Goal: Check status: Check status

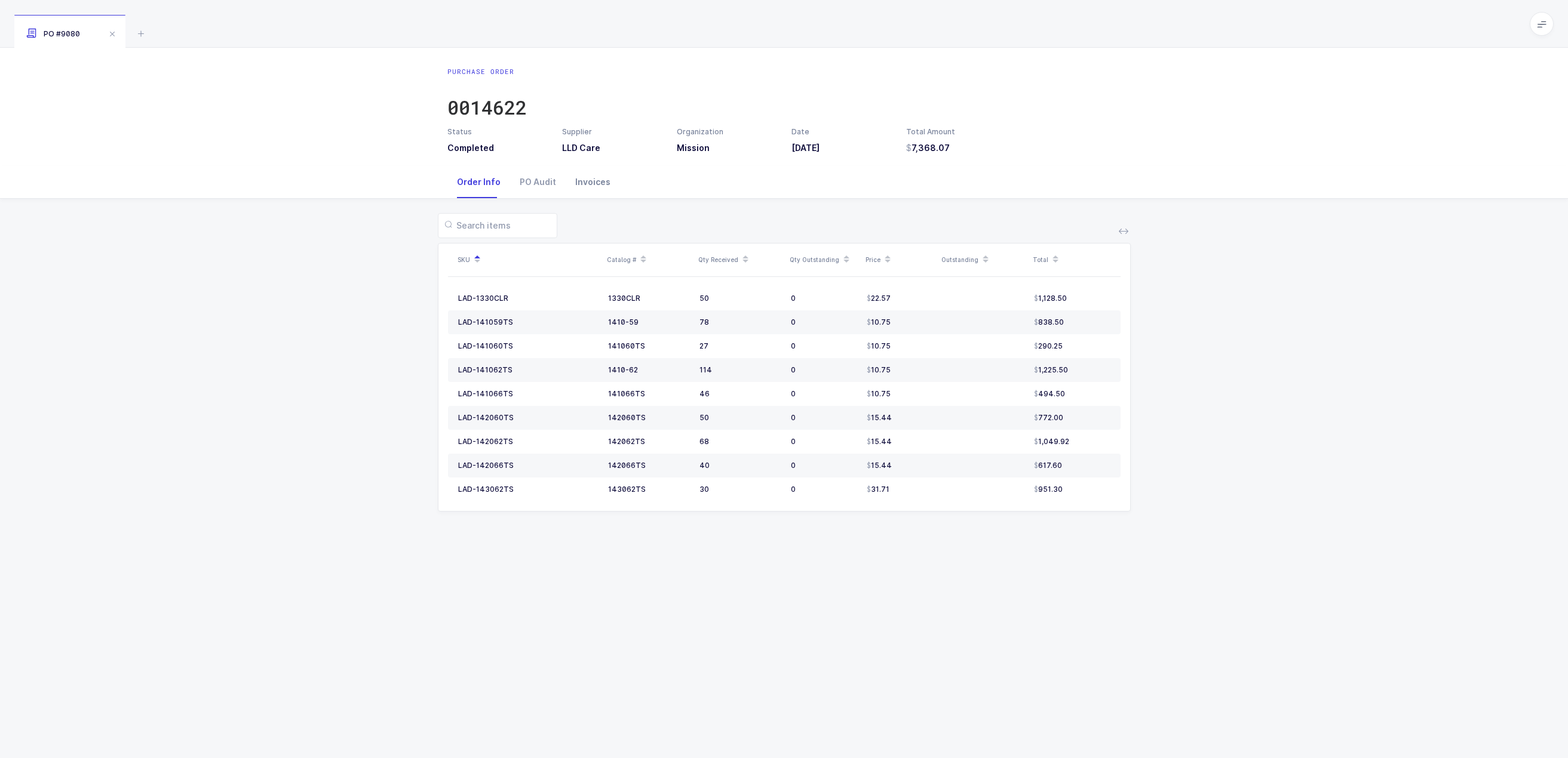
click at [586, 185] on div "Invoices" at bounding box center [593, 182] width 55 height 32
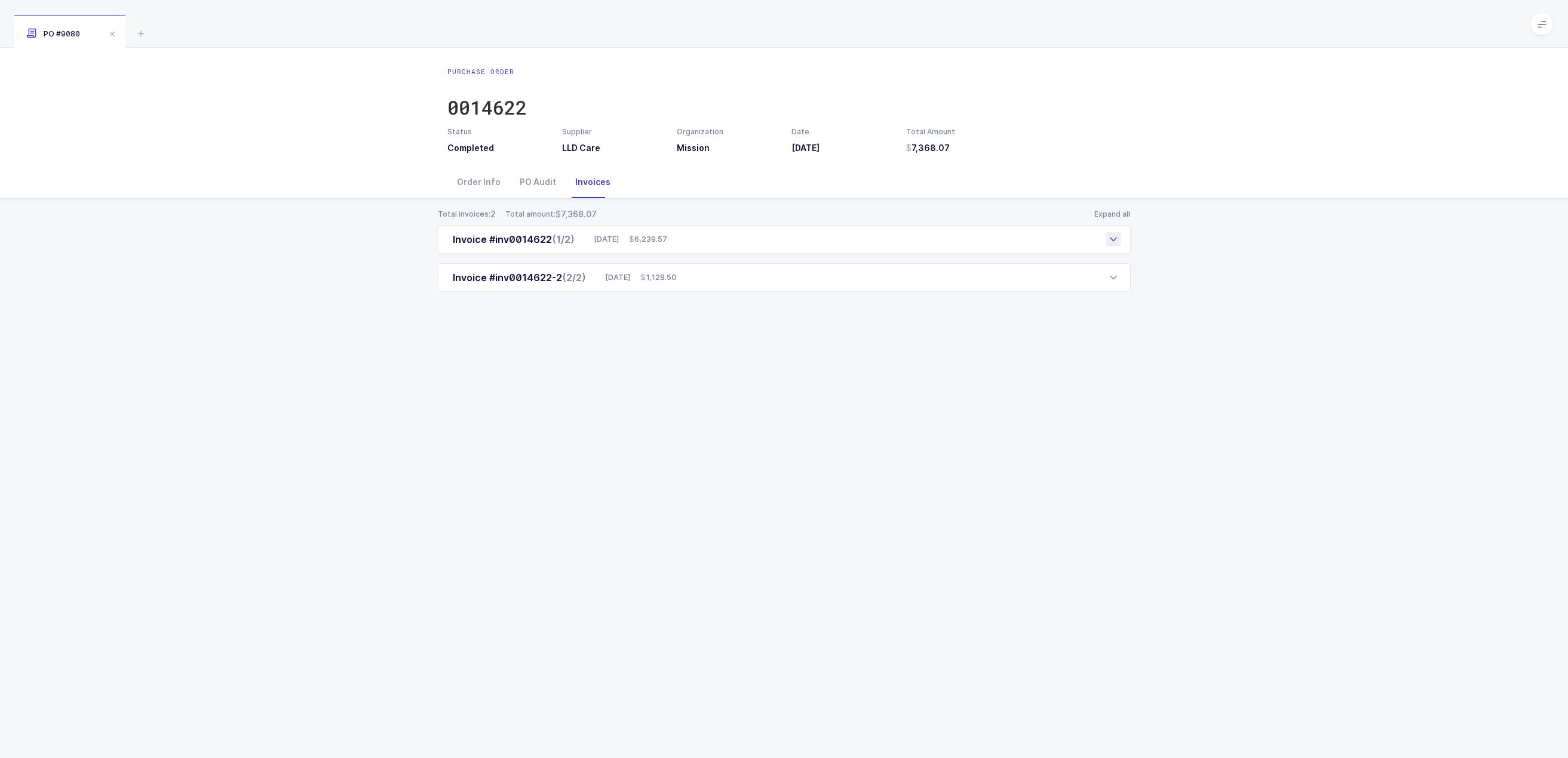
click at [1111, 237] on icon at bounding box center [1113, 239] width 10 height 10
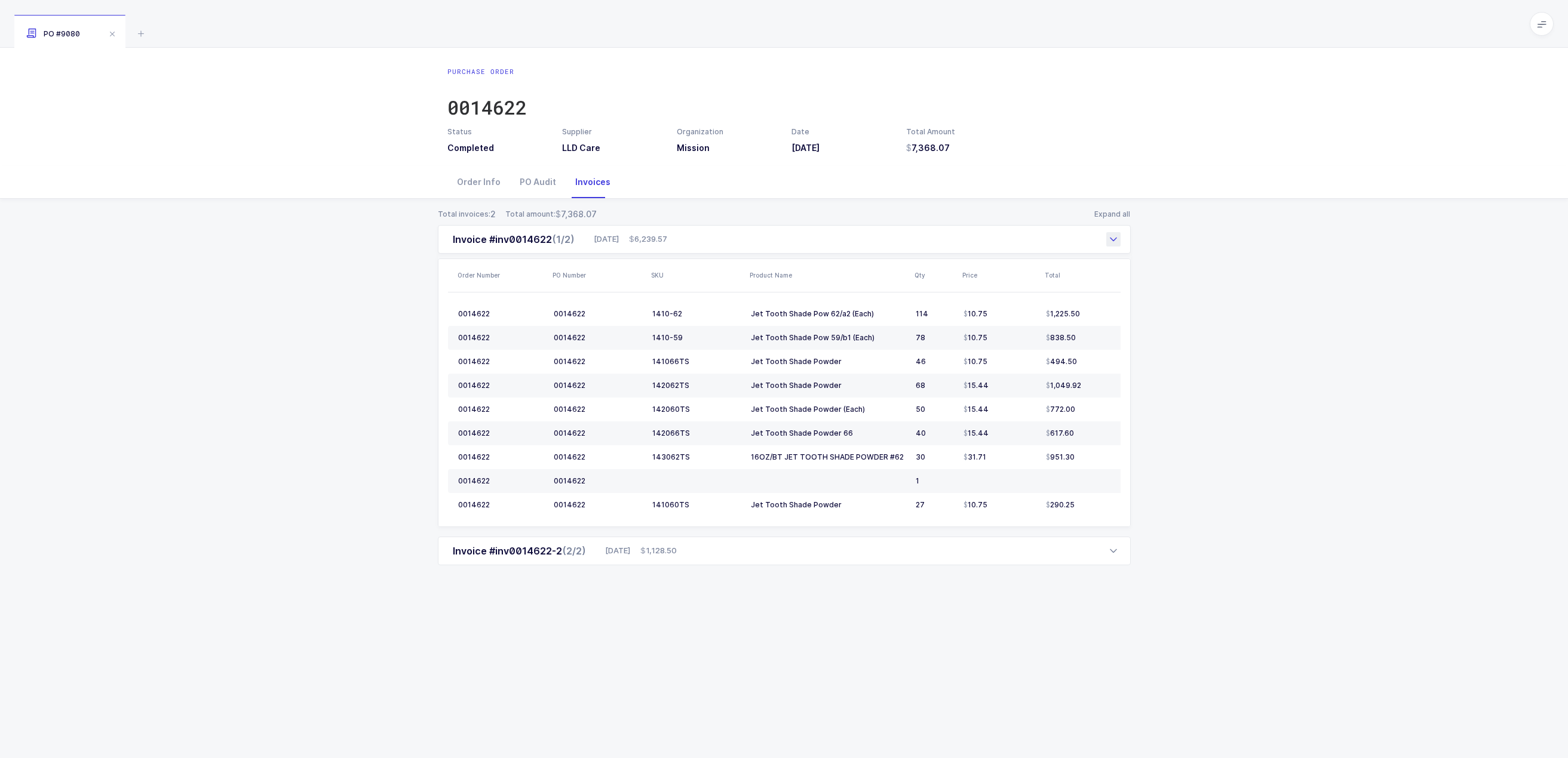
click at [1104, 236] on div "Invoice #inv0014622 (1/2) 08/29/2025 6,239.57" at bounding box center [784, 239] width 693 height 29
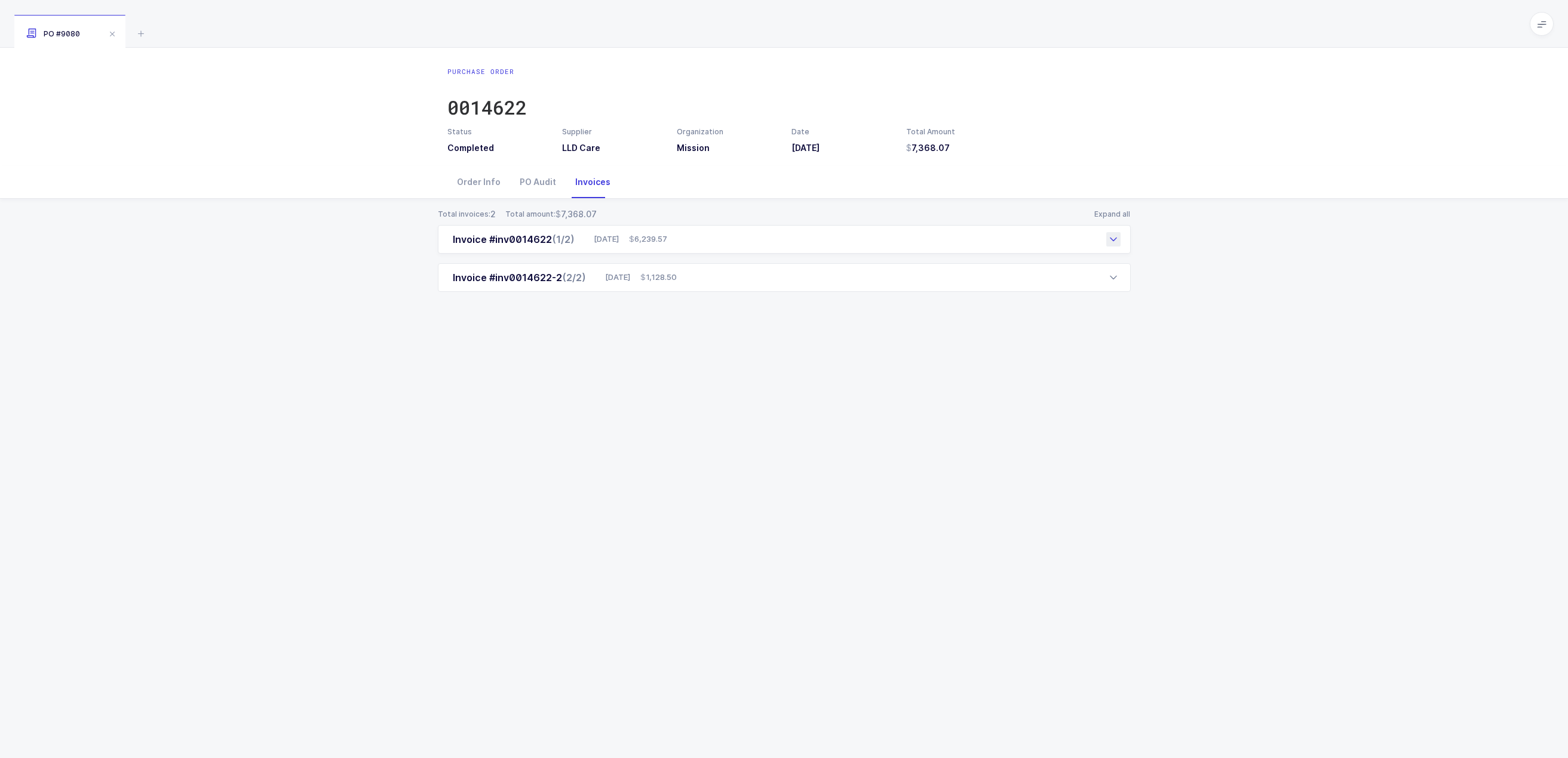
click at [1066, 244] on div "Invoice #inv0014622 (1/2) 08/29/2025 6,239.57" at bounding box center [784, 239] width 693 height 29
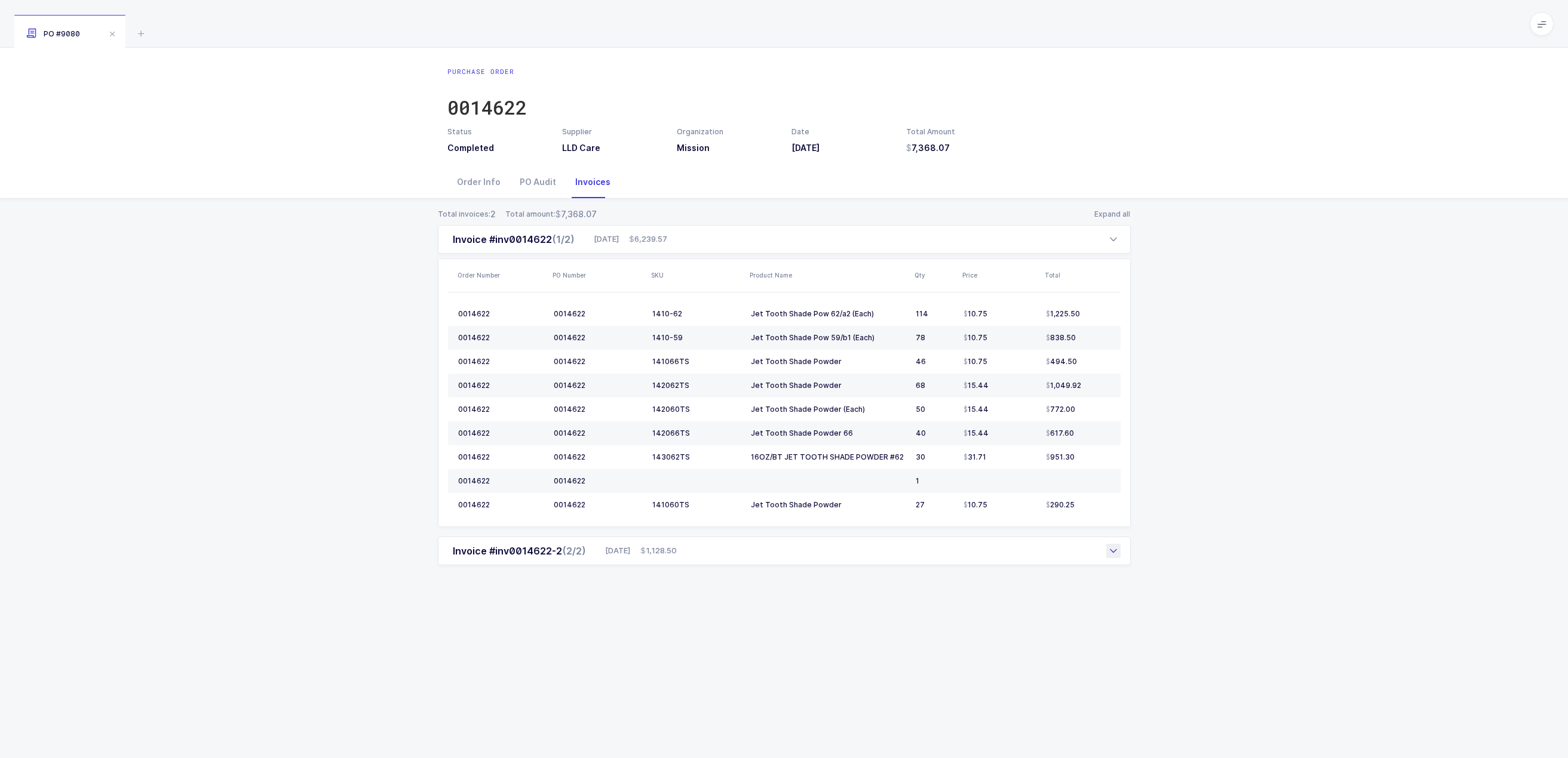
click at [1082, 557] on div "Invoice #inv0014622-2 (2/2) 09/09/2025 1,128.50" at bounding box center [784, 551] width 693 height 29
click at [473, 182] on div "Order Info" at bounding box center [478, 182] width 63 height 32
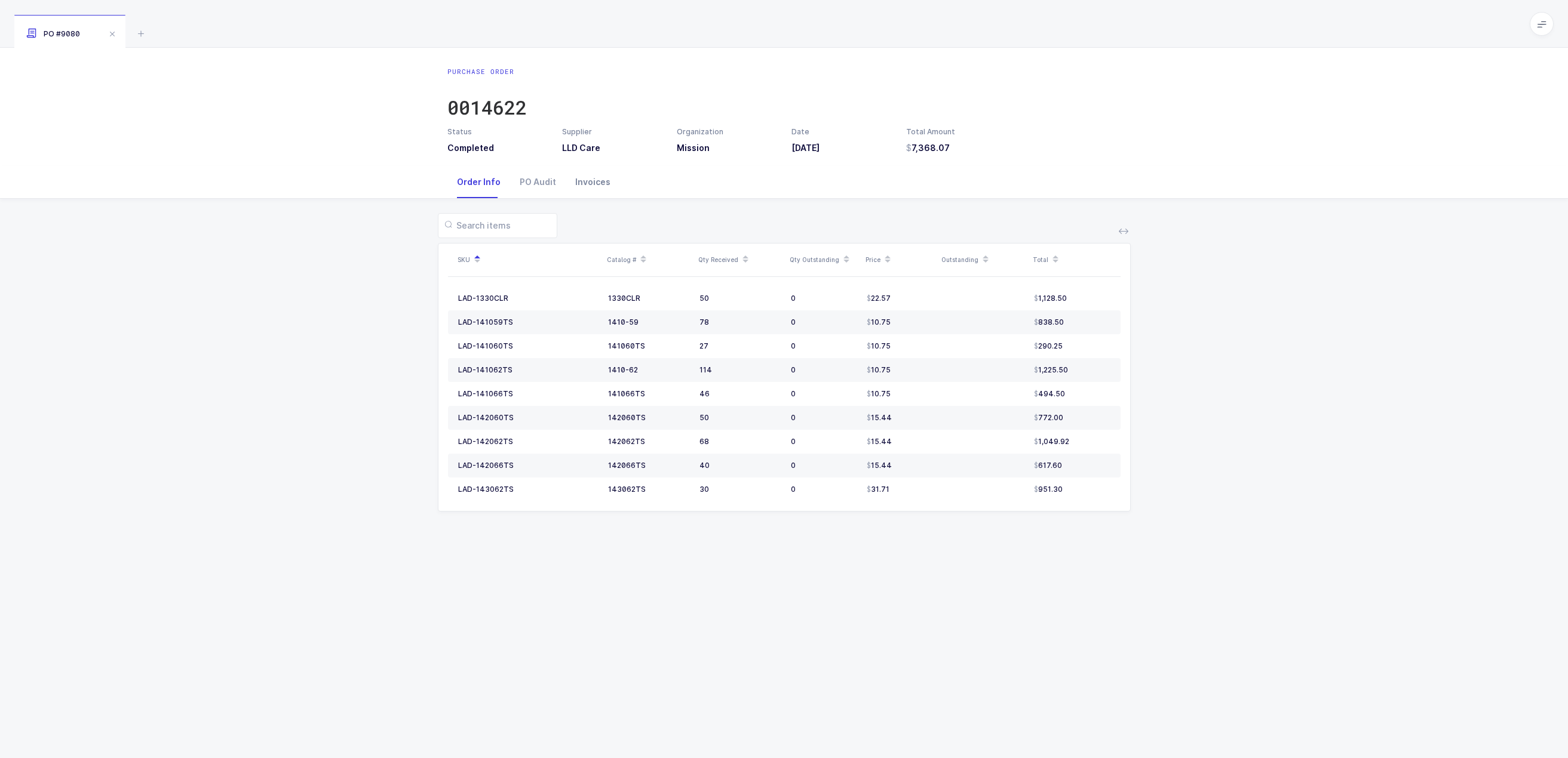
click at [596, 183] on div "Invoices" at bounding box center [593, 182] width 55 height 32
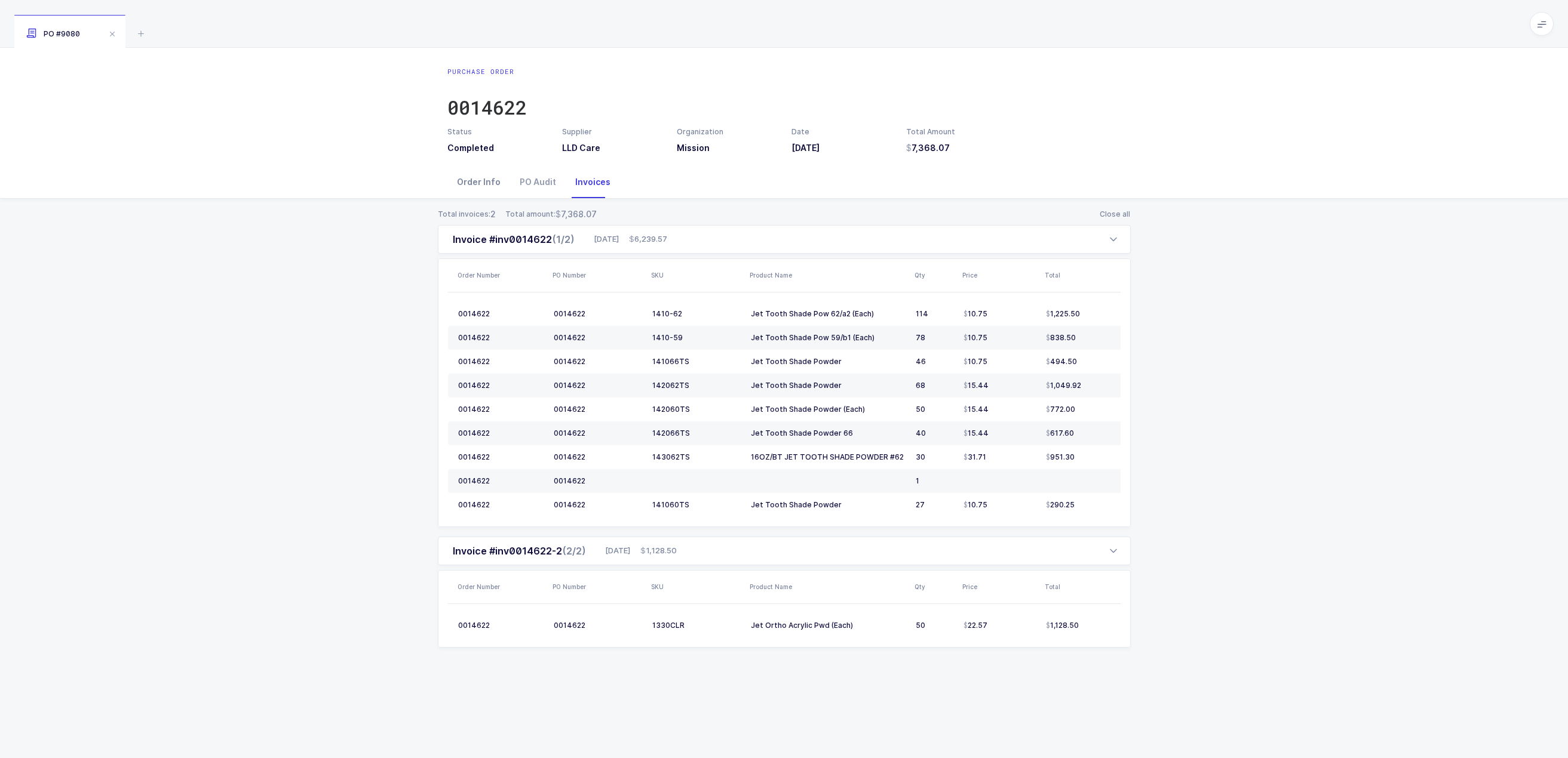
click at [469, 183] on div "Order Info" at bounding box center [478, 182] width 63 height 32
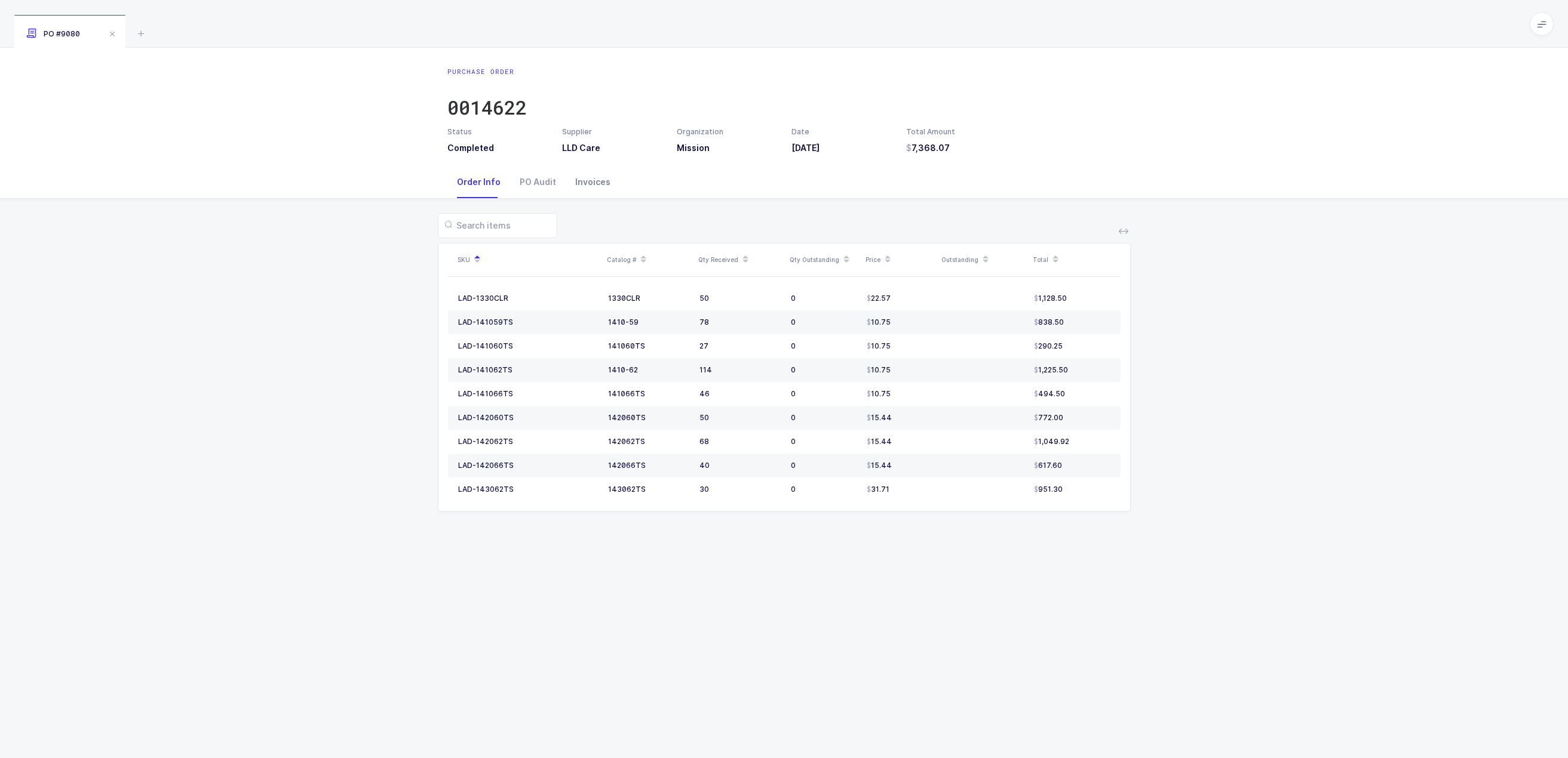
click at [581, 180] on div "Invoices" at bounding box center [593, 182] width 55 height 32
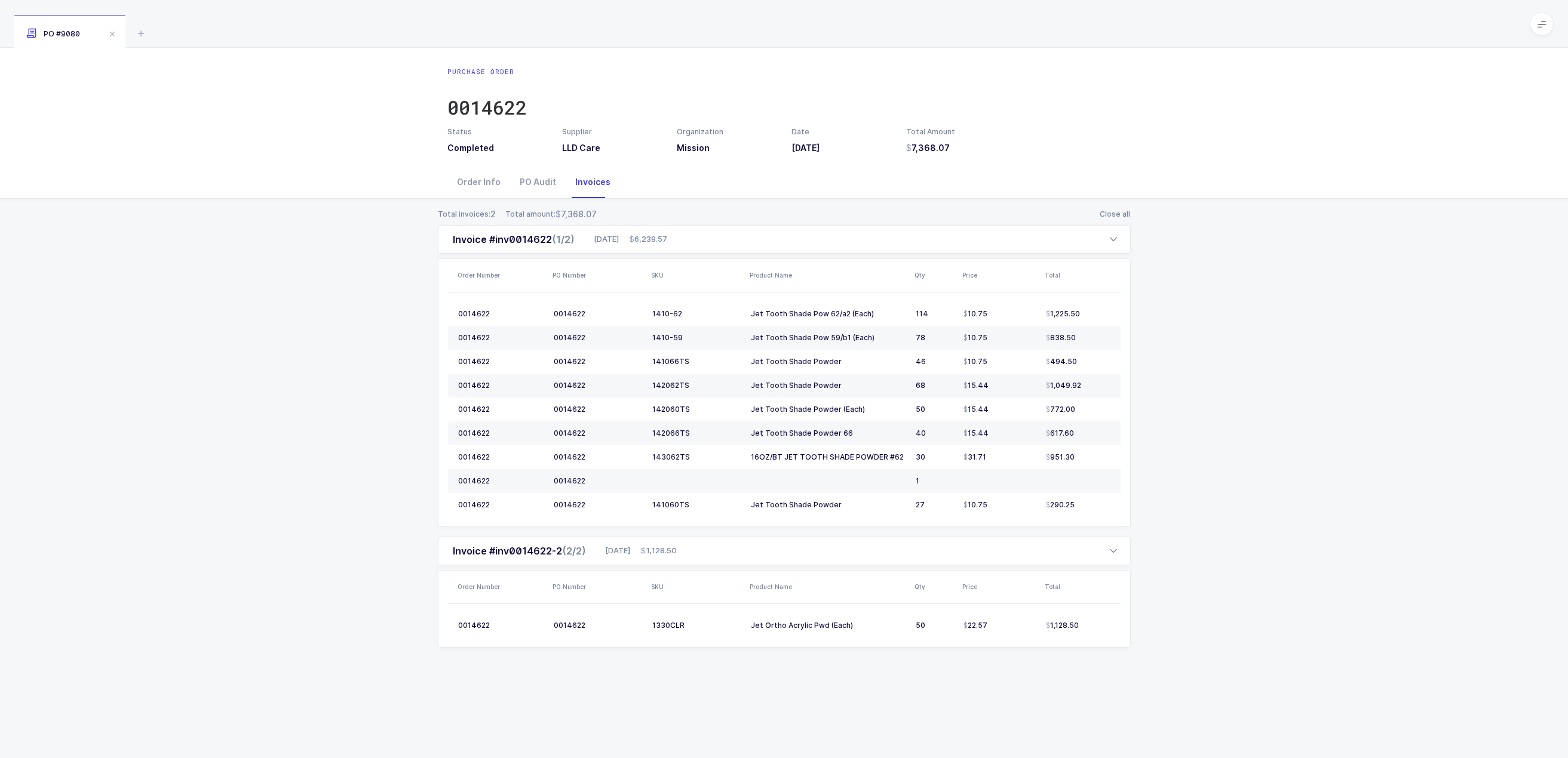
click at [1320, 389] on div "Total invoices: 2 Total amount: 7,368.07 Close all Invoice #inv0014622 (1/2) 08…" at bounding box center [784, 442] width 1549 height 487
click at [1150, 354] on div "Total invoices: 2 Total amount: 7,368.07 Close all Invoice #inv0014622 (1/2) 08…" at bounding box center [784, 442] width 1549 height 487
click at [1161, 340] on div "Total invoices: 2 Total amount: 7,368.07 Close all Invoice #inv0014622 (1/2) 08…" at bounding box center [784, 442] width 1549 height 487
click at [1160, 336] on div "Total invoices: 2 Total amount: 7,368.07 Close all Invoice #inv0014622 (1/2) 08…" at bounding box center [784, 442] width 1549 height 487
click at [1174, 273] on div "Total invoices: 2 Total amount: 7,368.07 Close all Invoice #inv0014622 (1/2) 08…" at bounding box center [784, 442] width 1549 height 487
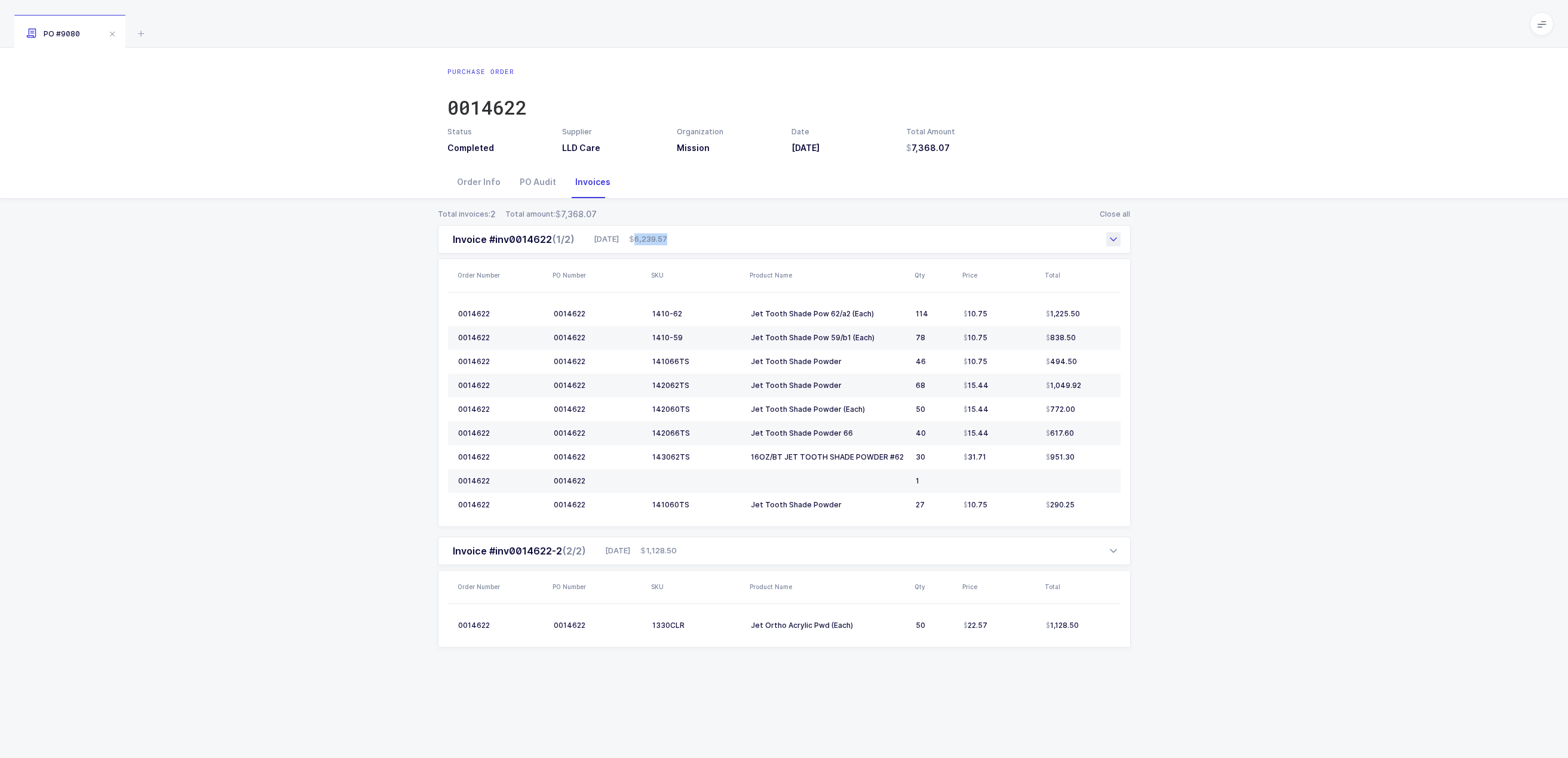
drag, startPoint x: 648, startPoint y: 239, endPoint x: 684, endPoint y: 243, distance: 36.2
click at [667, 243] on span "6,239.57" at bounding box center [648, 239] width 38 height 12
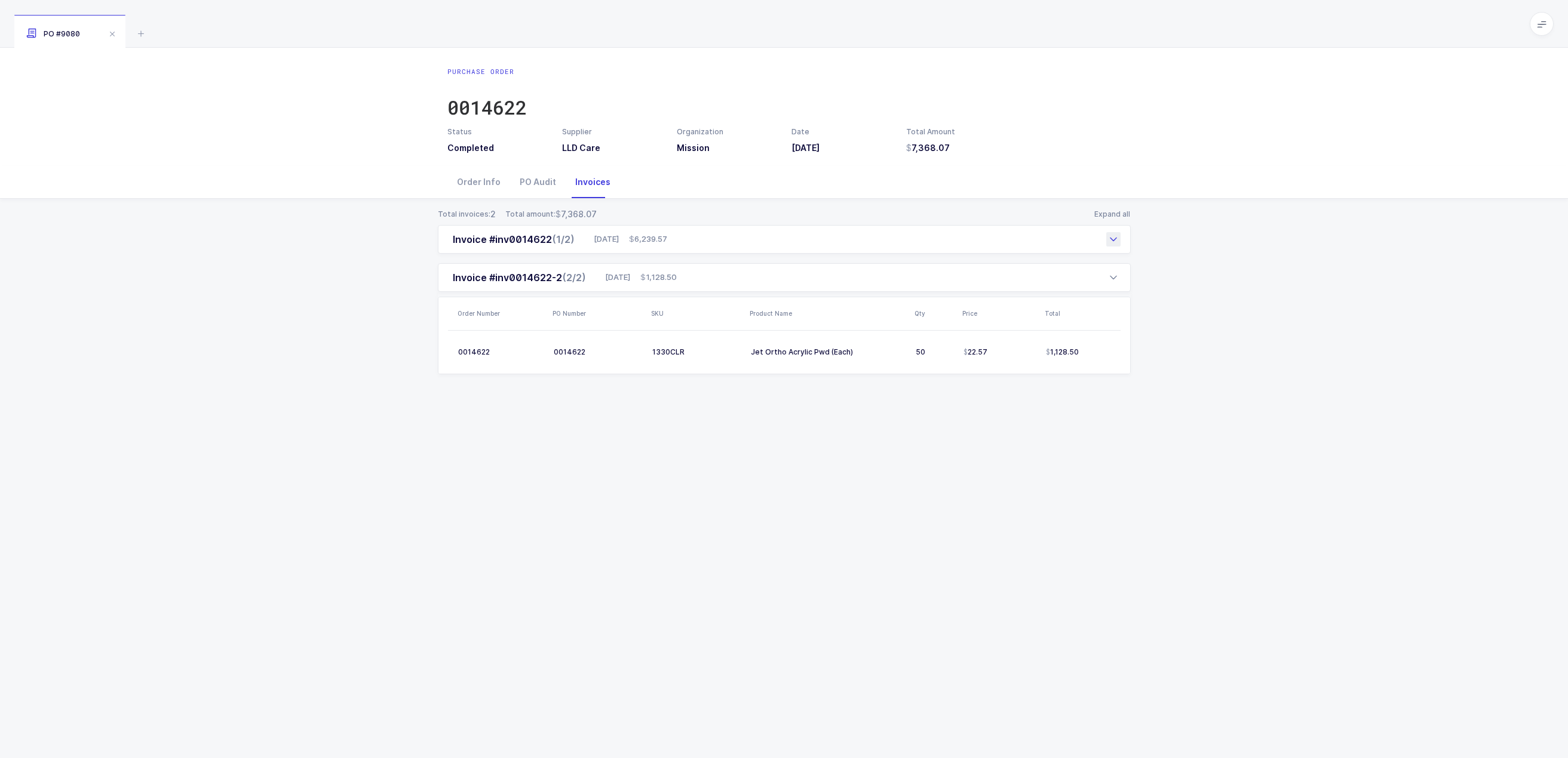
click at [1099, 237] on div "Invoice #inv0014622 (1/2) 08/29/2025 6,239.57" at bounding box center [784, 239] width 693 height 29
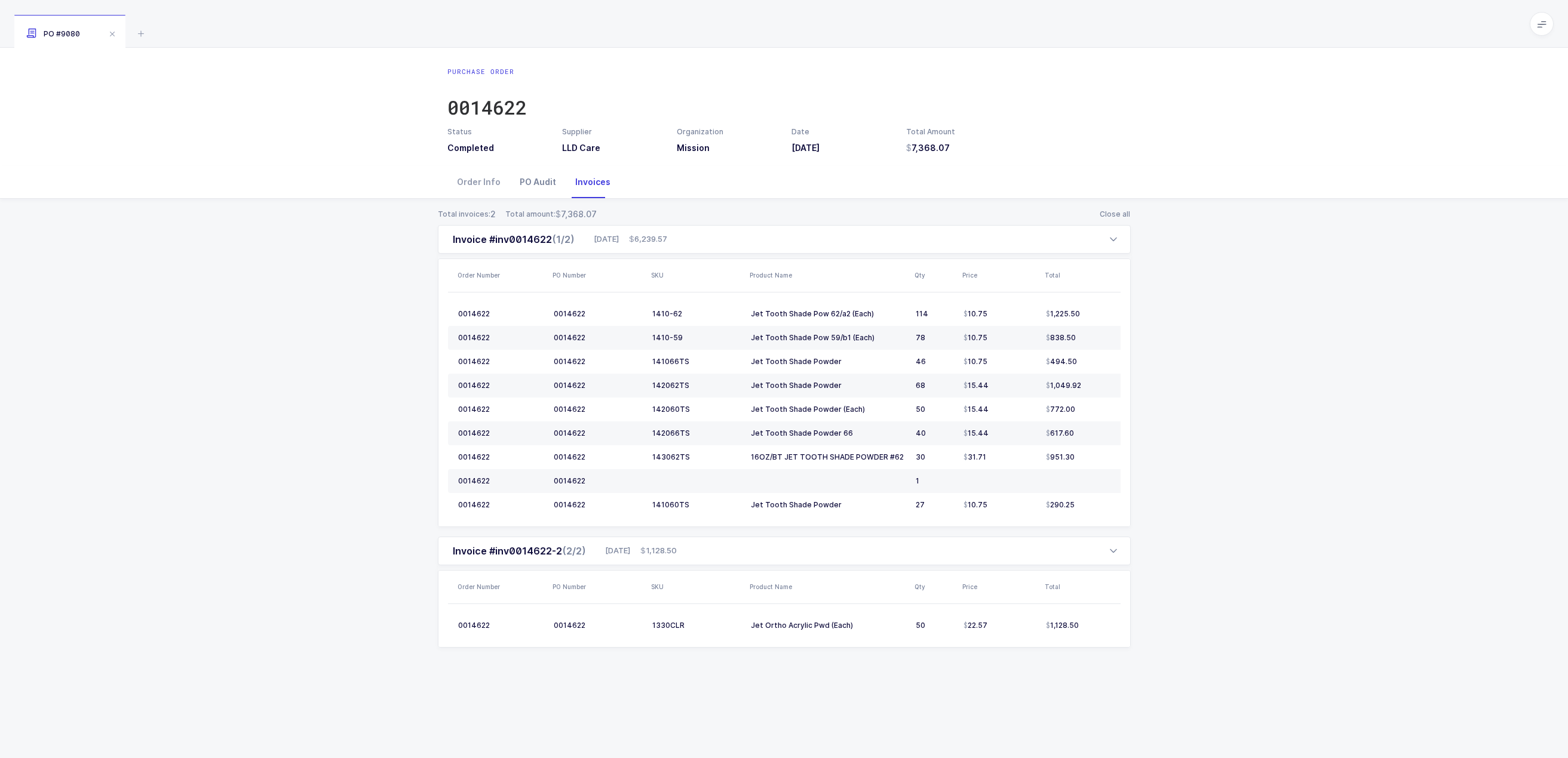
click at [544, 185] on div "PO Audit" at bounding box center [537, 182] width 55 height 32
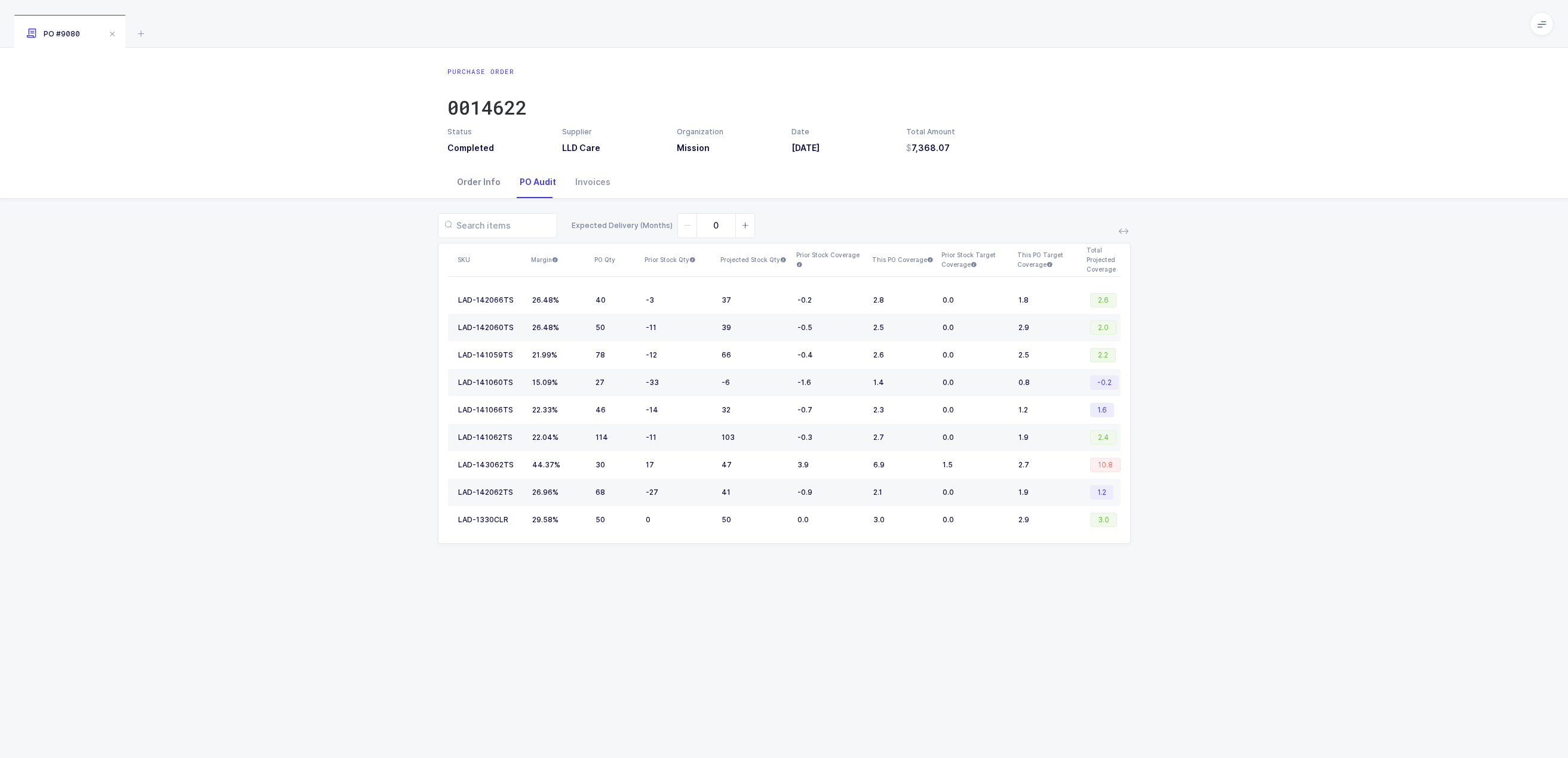
click at [485, 187] on div "Order Info" at bounding box center [478, 182] width 63 height 32
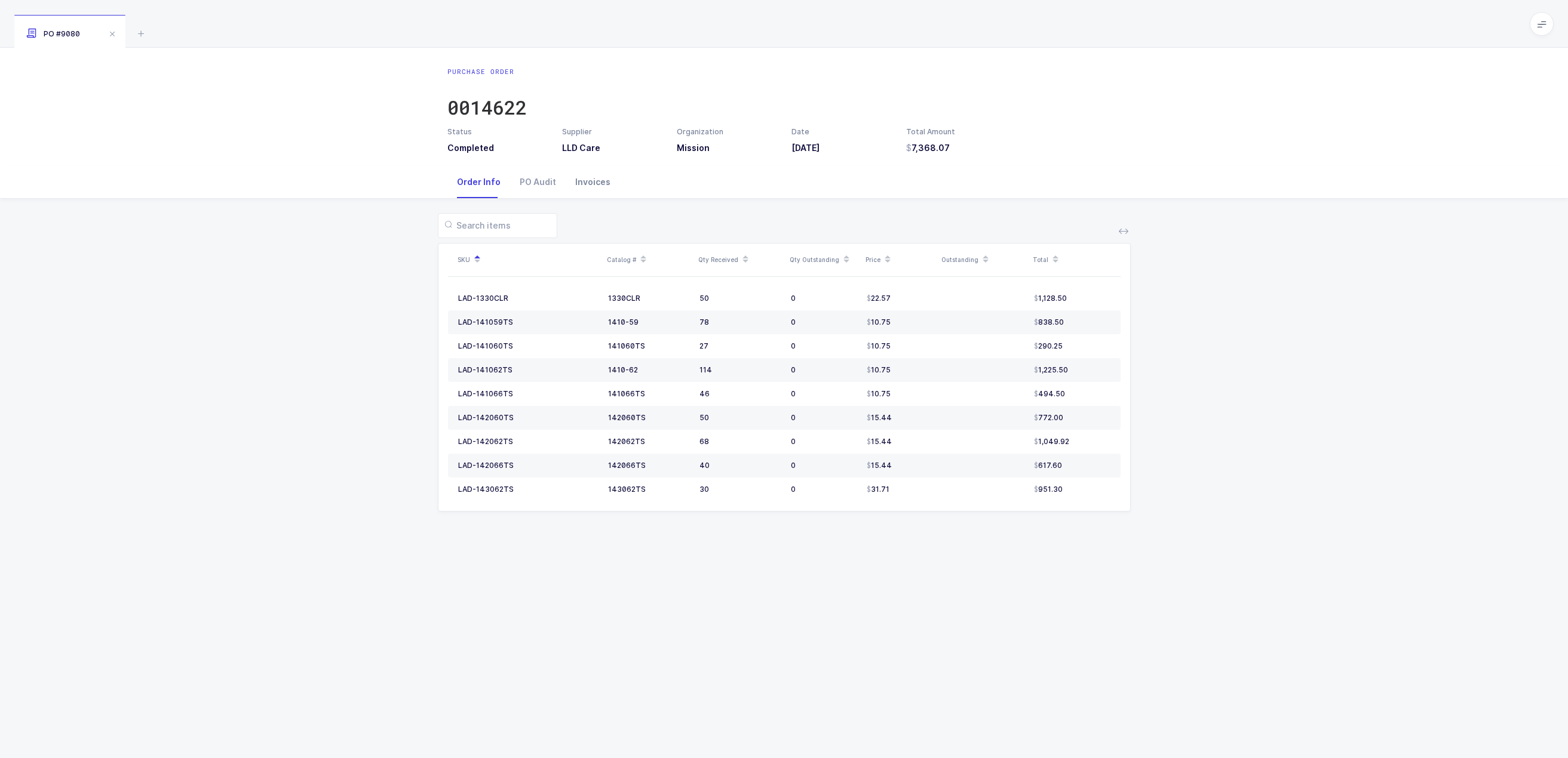
click at [588, 180] on div "Invoices" at bounding box center [593, 182] width 55 height 32
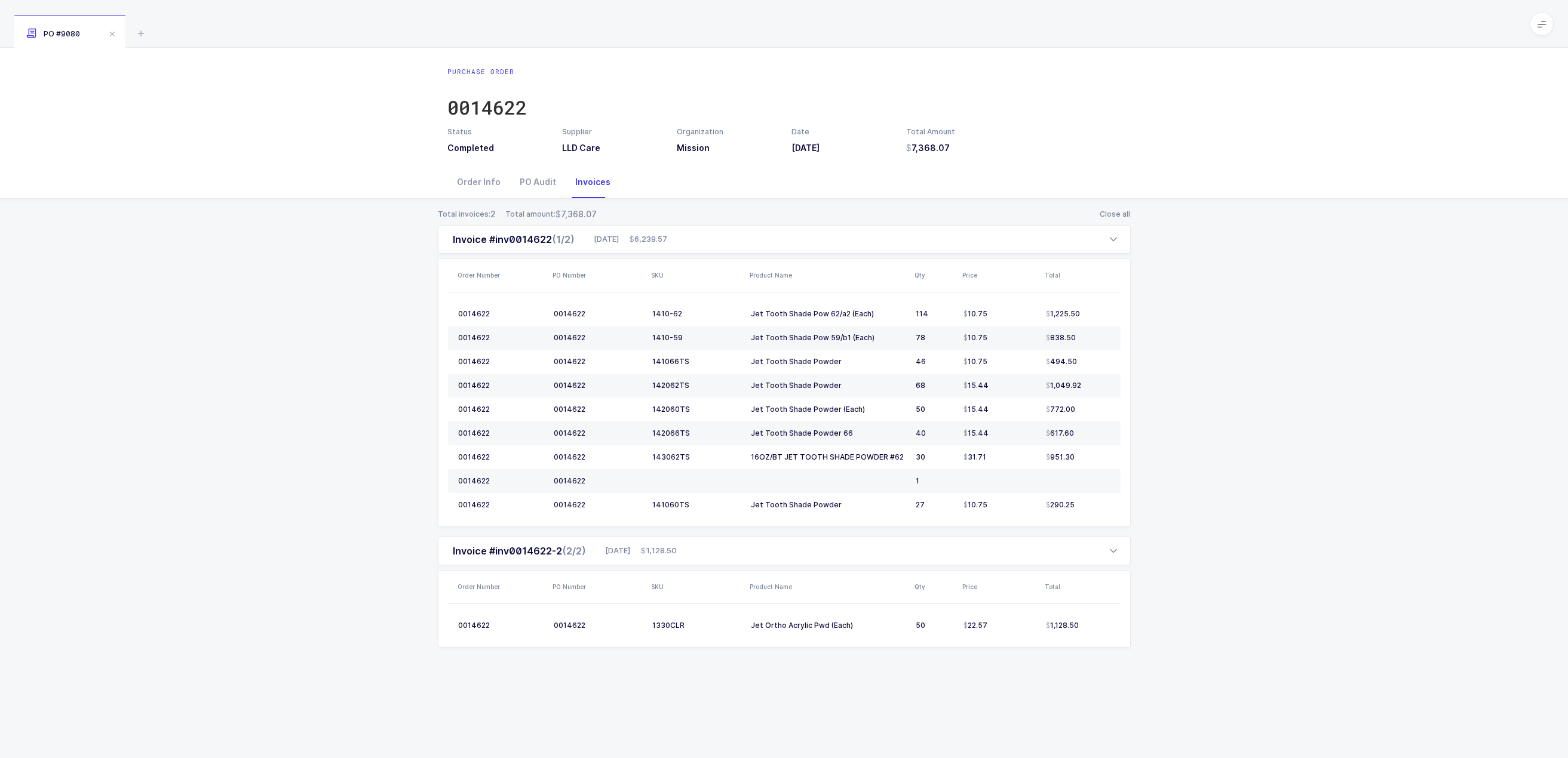
click at [1330, 220] on div "Total invoices: 2 Total amount: 7,368.07 Close all Invoice #inv0014622 (1/2) 08…" at bounding box center [784, 442] width 1549 height 487
click at [1312, 218] on div "Total invoices: 2 Total amount: 7,368.07 Close all Invoice #inv0014622 (1/2) 08…" at bounding box center [784, 442] width 1549 height 487
click at [1292, 507] on div "Total invoices: 2 Total amount: 7,368.07 Close all Invoice #inv0014622 (1/2) 08…" at bounding box center [784, 442] width 1549 height 487
click at [1241, 288] on div "Total invoices: 2 Total amount: 7,368.07 Close all Invoice #inv0014622 (1/2) 08…" at bounding box center [784, 442] width 1549 height 487
